Goal: Check status: Check status

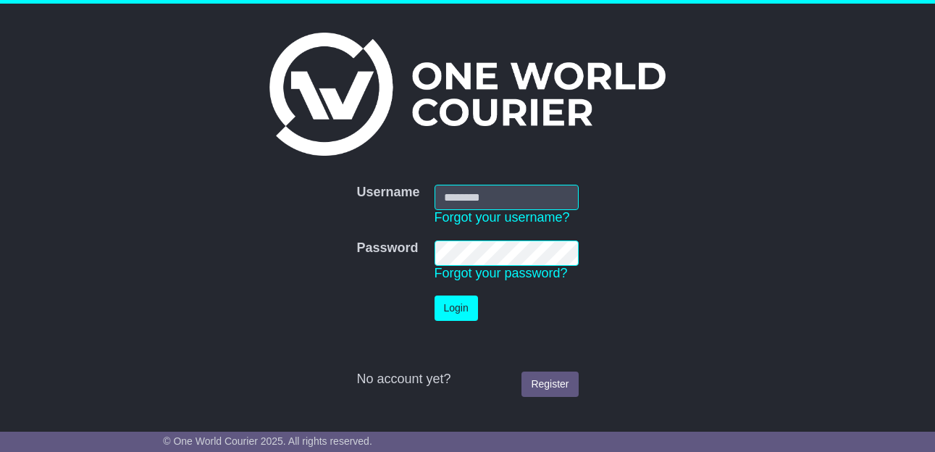
type input "**********"
click at [451, 303] on button "Login" at bounding box center [455, 307] width 43 height 25
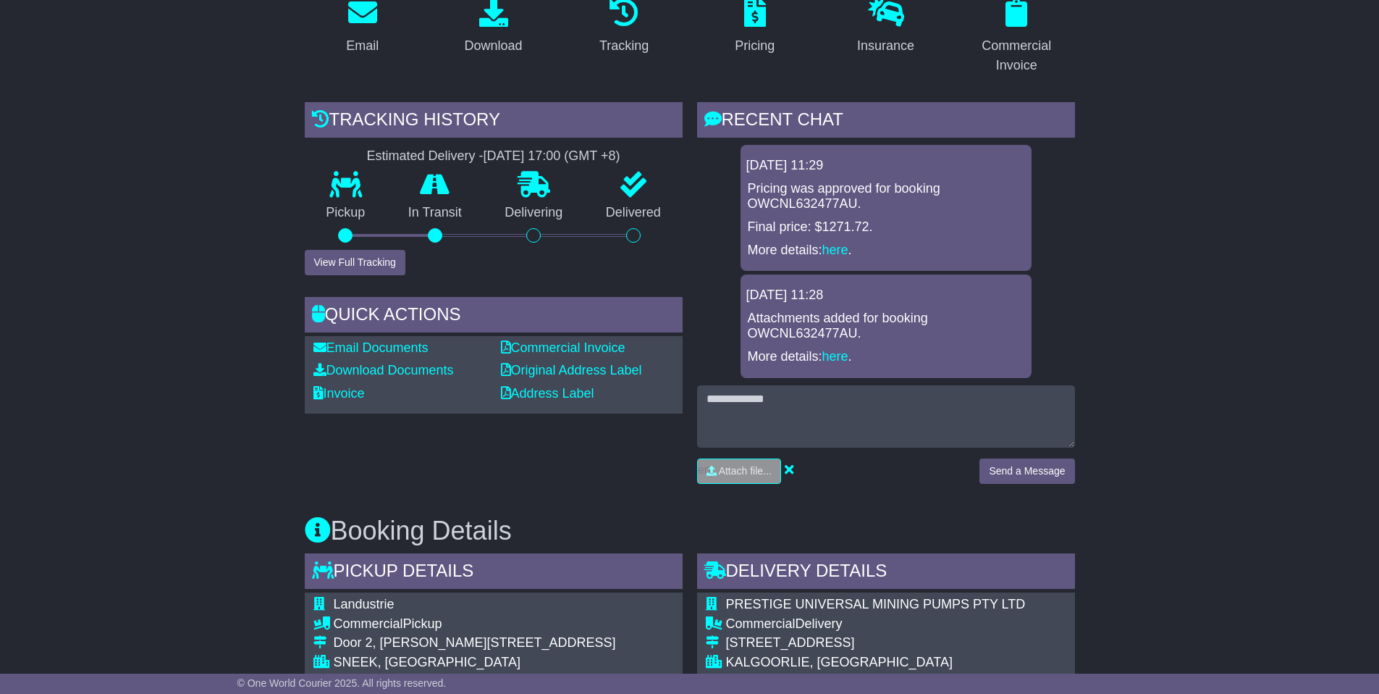
scroll to position [265, 0]
click at [827, 355] on link "here" at bounding box center [835, 355] width 26 height 14
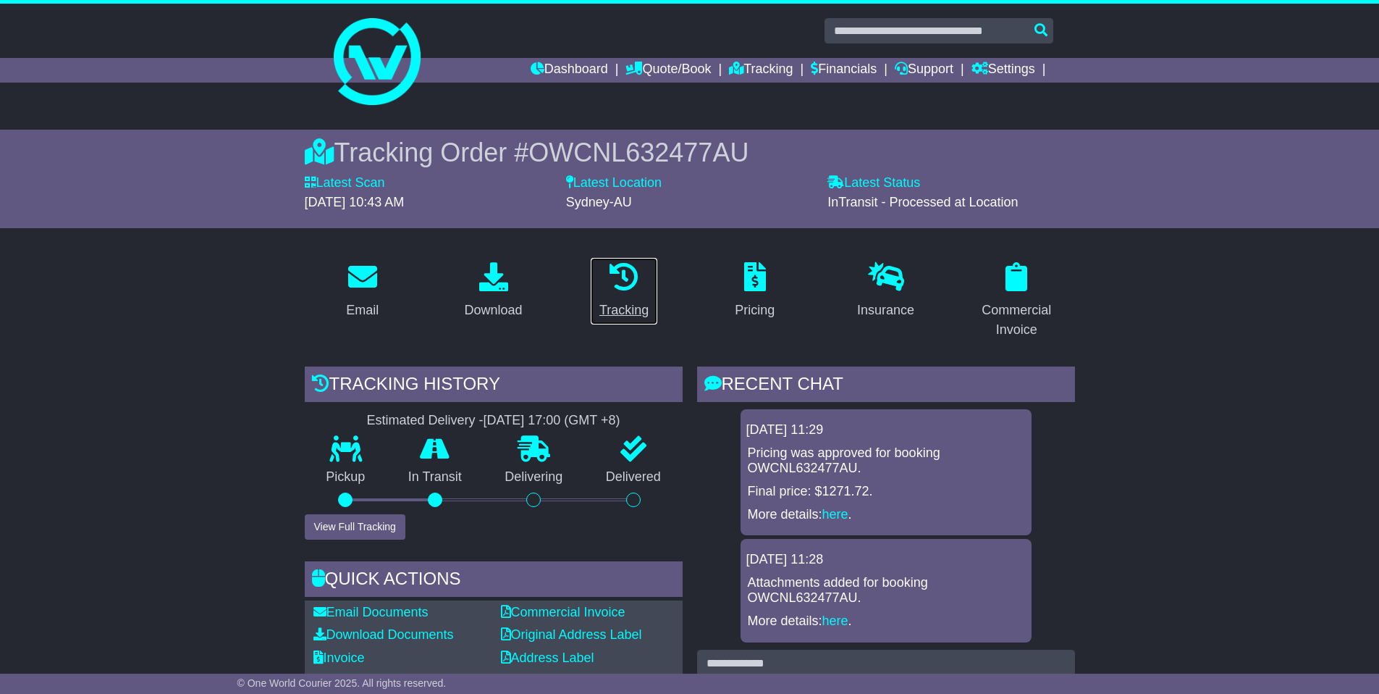
click at [624, 295] on link "Tracking" at bounding box center [624, 291] width 68 height 68
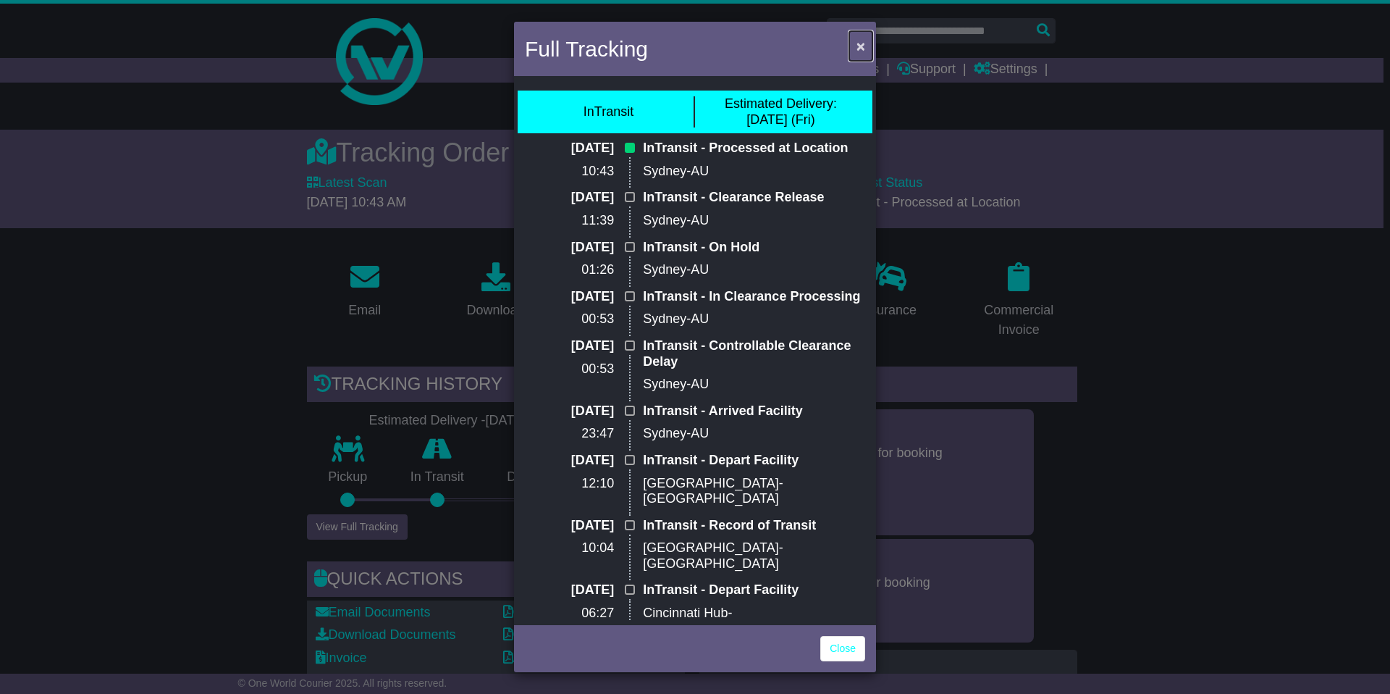
click at [853, 47] on button "×" at bounding box center [860, 46] width 23 height 30
